Goal: Book appointment/travel/reservation

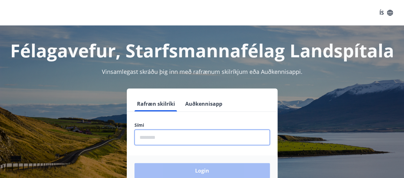
click at [179, 135] on input "phone" at bounding box center [201, 138] width 135 height 16
type input "********"
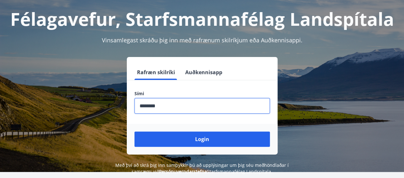
scroll to position [33, 0]
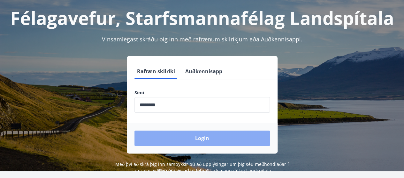
click at [179, 140] on button "Login" at bounding box center [201, 138] width 135 height 15
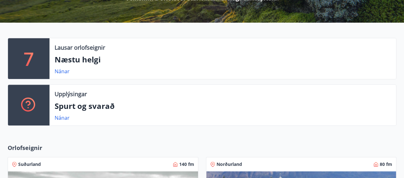
scroll to position [143, 0]
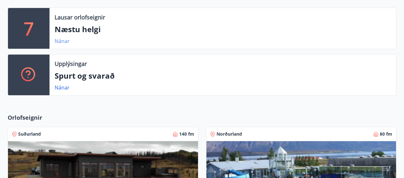
click at [62, 44] on link "Nánar" at bounding box center [62, 41] width 15 height 7
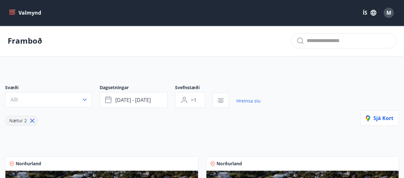
click at [34, 123] on icon at bounding box center [32, 120] width 7 height 7
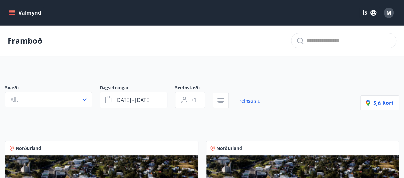
type input "*"
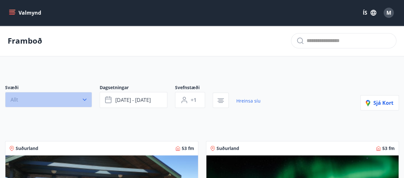
click at [81, 95] on button "Allt" at bounding box center [48, 99] width 87 height 15
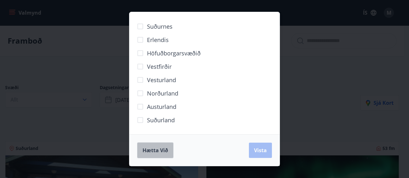
click at [158, 147] on span "Hætta við" at bounding box center [155, 150] width 26 height 7
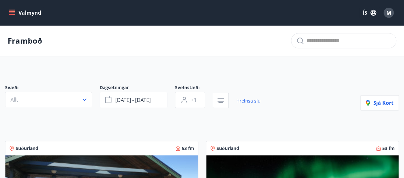
click at [22, 9] on button "Valmynd" at bounding box center [26, 12] width 36 height 11
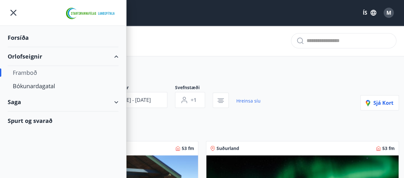
click at [37, 71] on div "Framboð" at bounding box center [63, 72] width 101 height 13
click at [41, 86] on div "Bókunardagatal" at bounding box center [63, 85] width 101 height 13
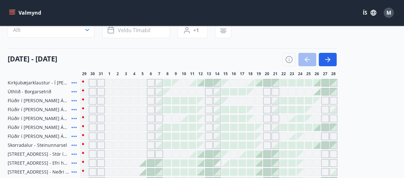
scroll to position [54, 0]
click at [264, 118] on div "Gráir dagar eru ekki bókanlegir" at bounding box center [267, 119] width 8 height 8
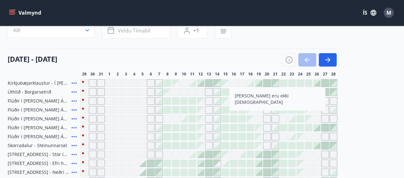
click at [327, 117] on div "Gráir dagar eru ekki bókanlegir" at bounding box center [325, 119] width 8 height 8
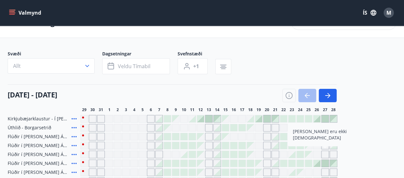
scroll to position [18, 0]
click at [136, 62] on button "Veldu tímabil" at bounding box center [136, 67] width 68 height 16
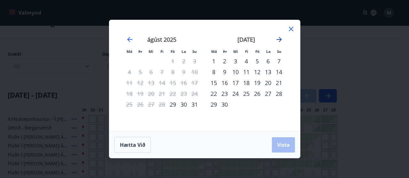
click at [281, 40] on icon "Move forward to switch to the next month." at bounding box center [278, 39] width 5 height 5
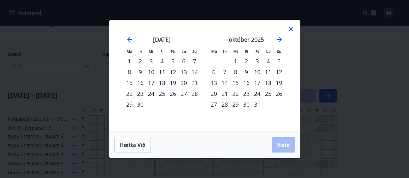
click at [257, 103] on div "31" at bounding box center [257, 104] width 11 height 11
click at [281, 149] on button "Vista" at bounding box center [283, 145] width 23 height 15
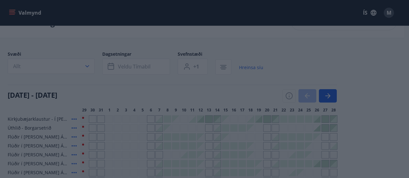
click at [118, 65] on div "[DATE] 1 2 3 4 5 6 7 8 9 10 11 12 13 14 15 16 17 18 19 20 21 22 23 24 25 26 27 …" at bounding box center [204, 76] width 175 height 96
